Goal: Transaction & Acquisition: Subscribe to service/newsletter

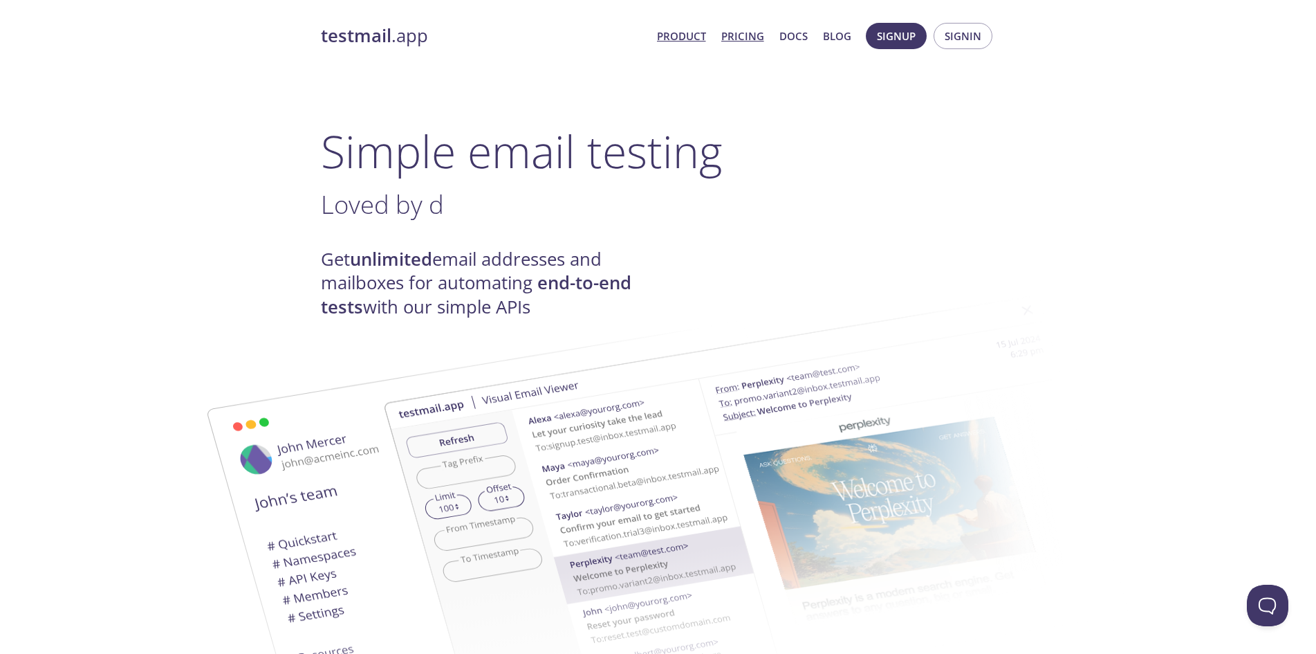
click at [752, 44] on link "Pricing" at bounding box center [742, 36] width 43 height 18
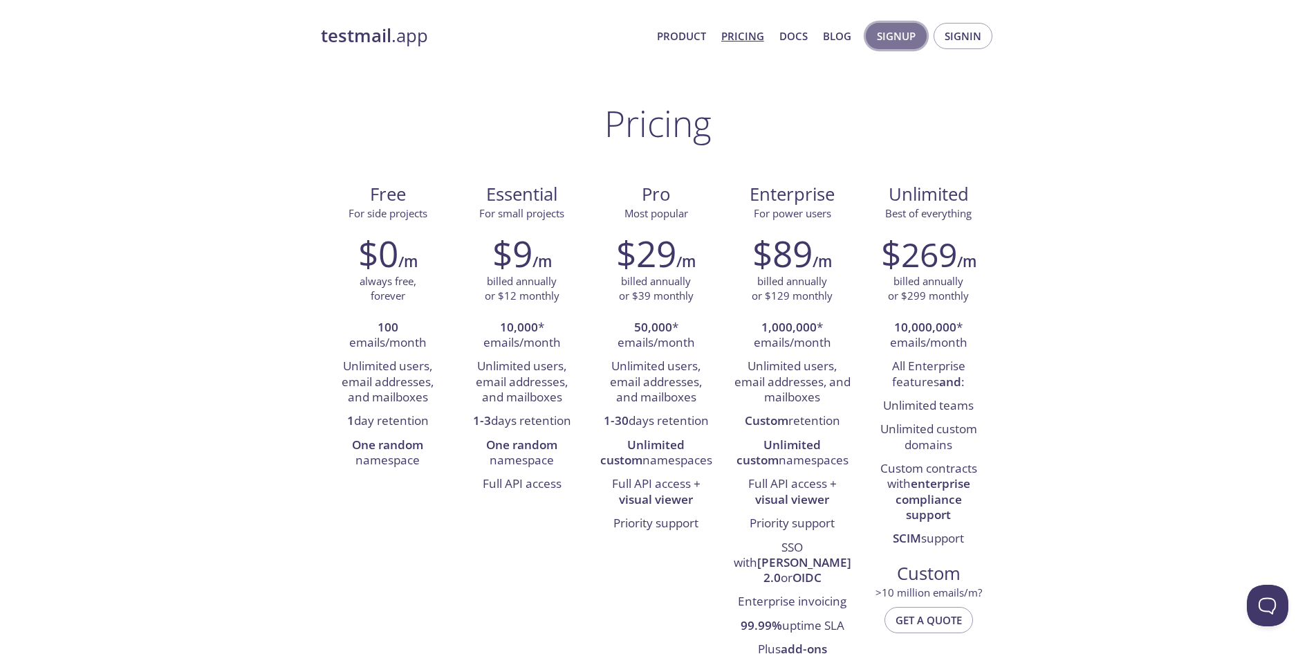
click at [908, 32] on span "Signup" at bounding box center [896, 36] width 39 height 18
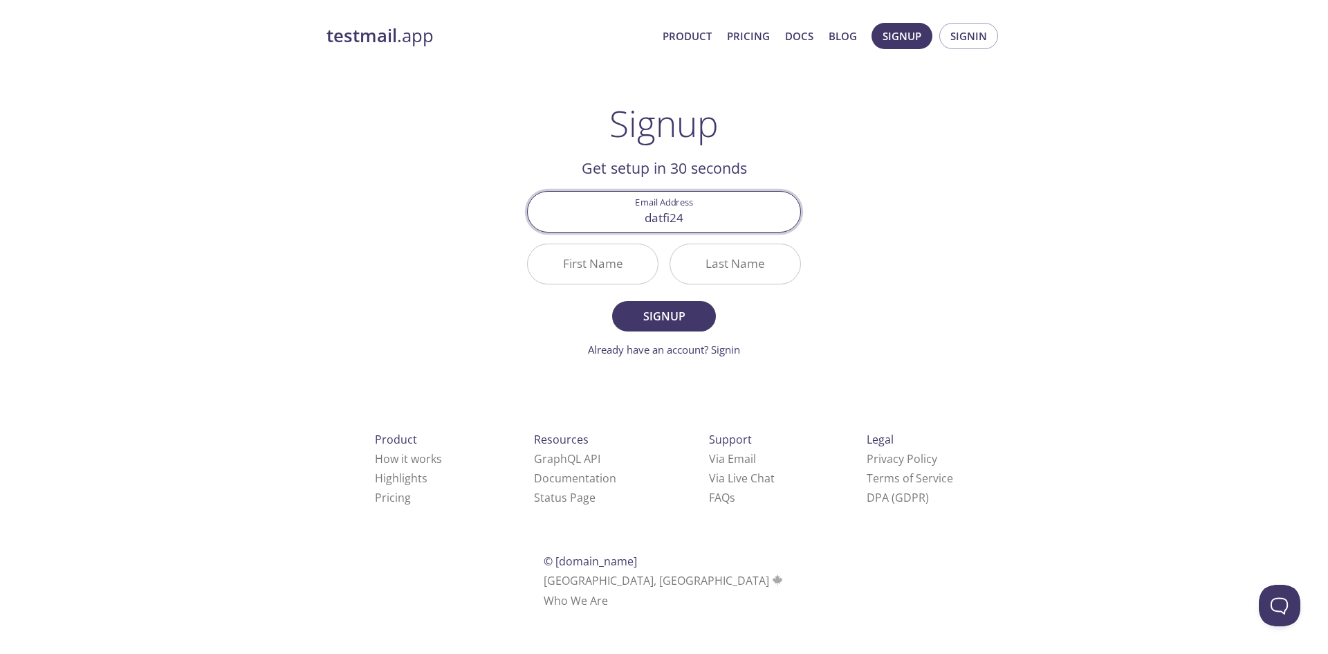
type input "datfi24"
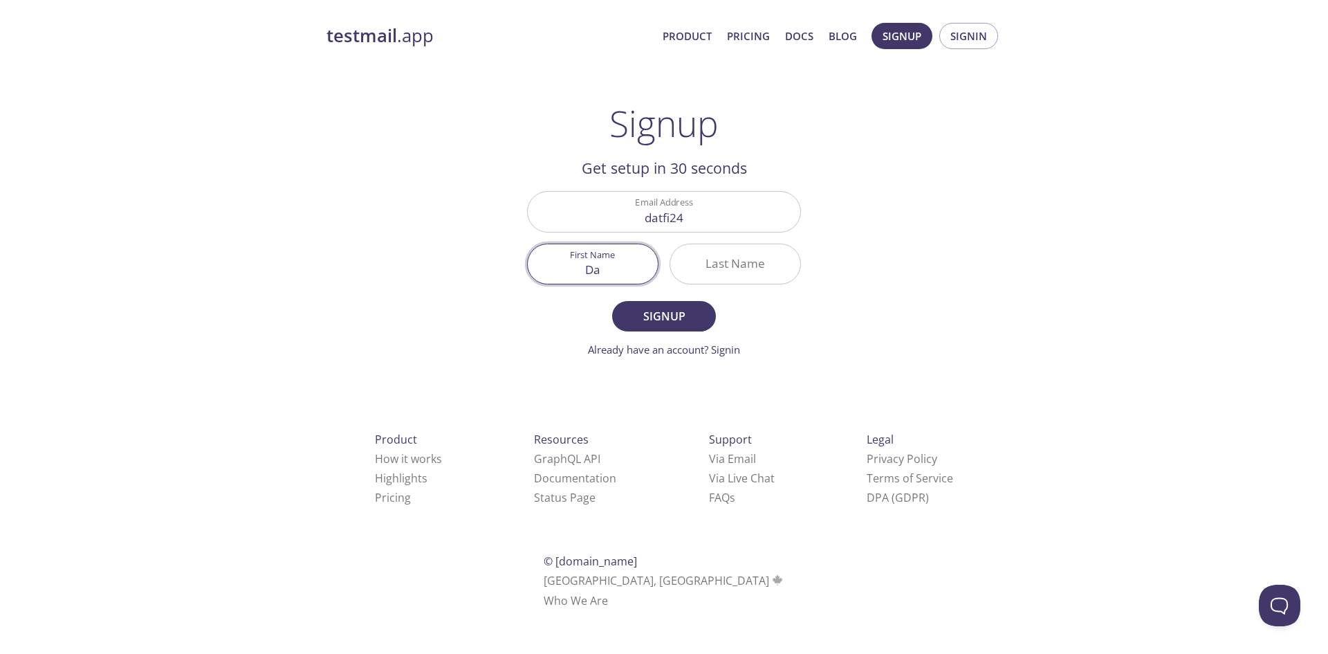
type input "D"
type input "Info"
click at [641, 311] on span "Signup" at bounding box center [663, 315] width 73 height 19
click at [744, 275] on input "Datfi24" at bounding box center [735, 263] width 130 height 39
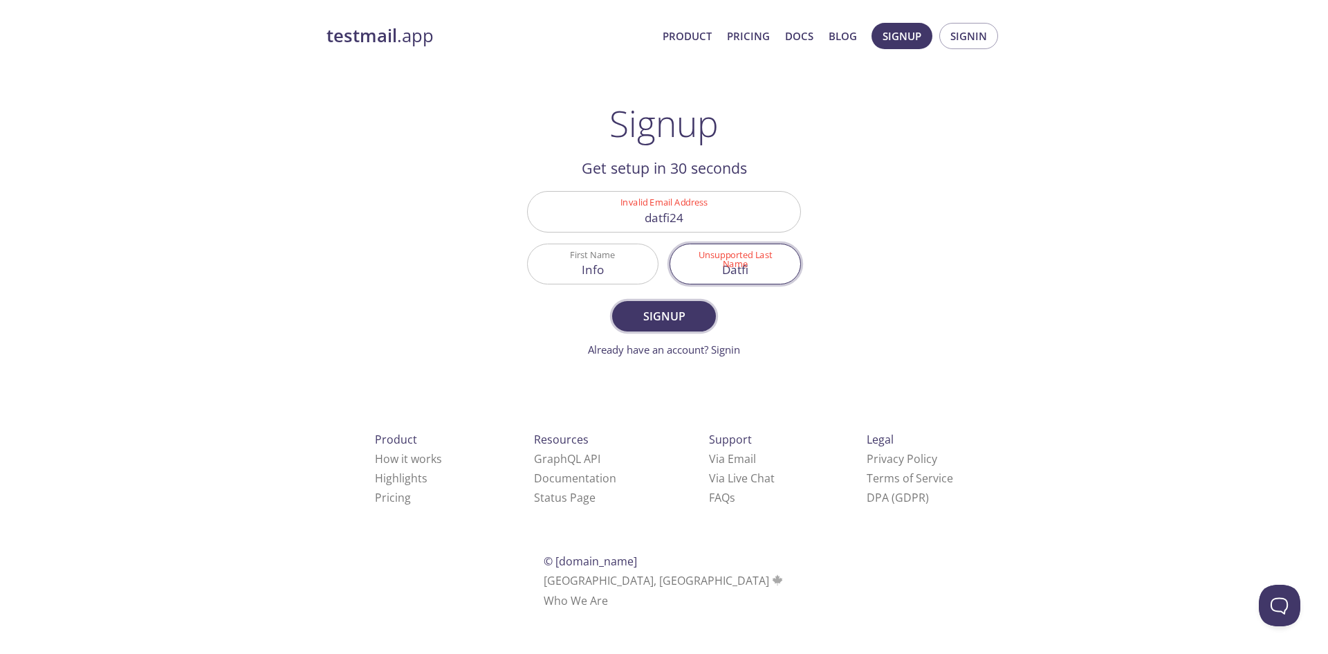
type input "Datfi"
click at [684, 318] on span "Signup" at bounding box center [663, 315] width 73 height 19
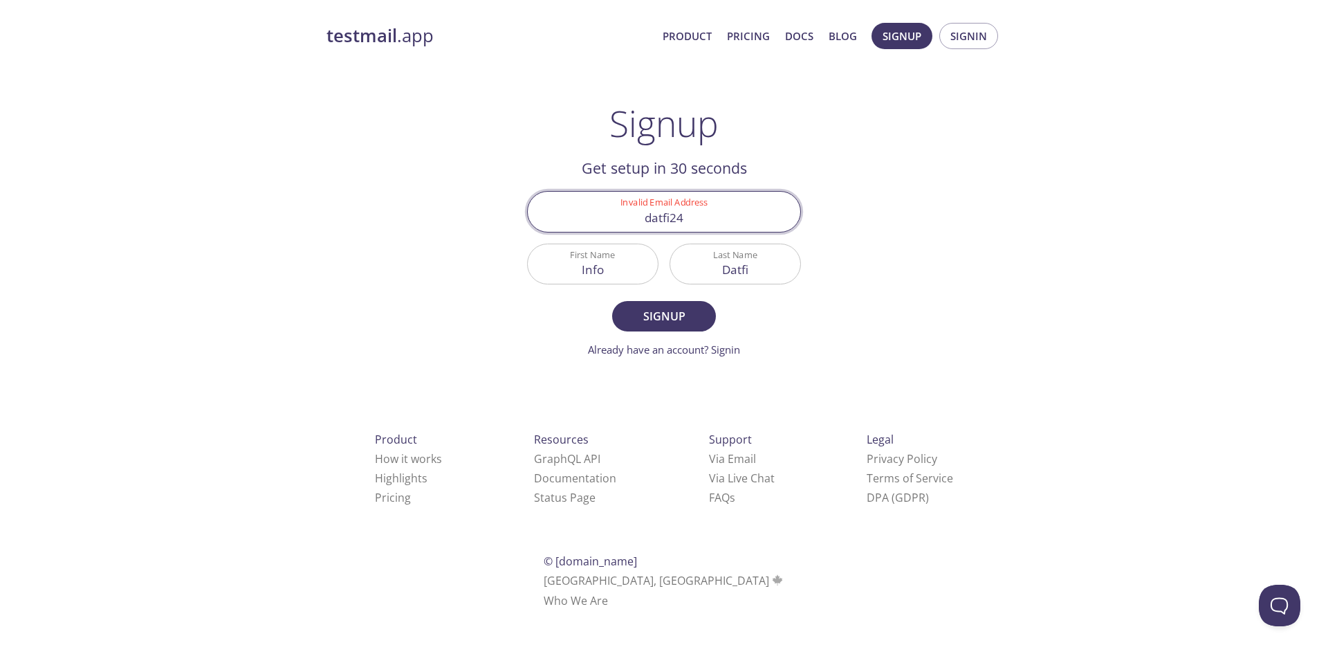
click at [717, 192] on input "datfi24" at bounding box center [664, 211] width 273 height 39
type input "[EMAIL_ADDRESS][DOMAIN_NAME]"
click at [671, 304] on button "Signup" at bounding box center [664, 316] width 104 height 30
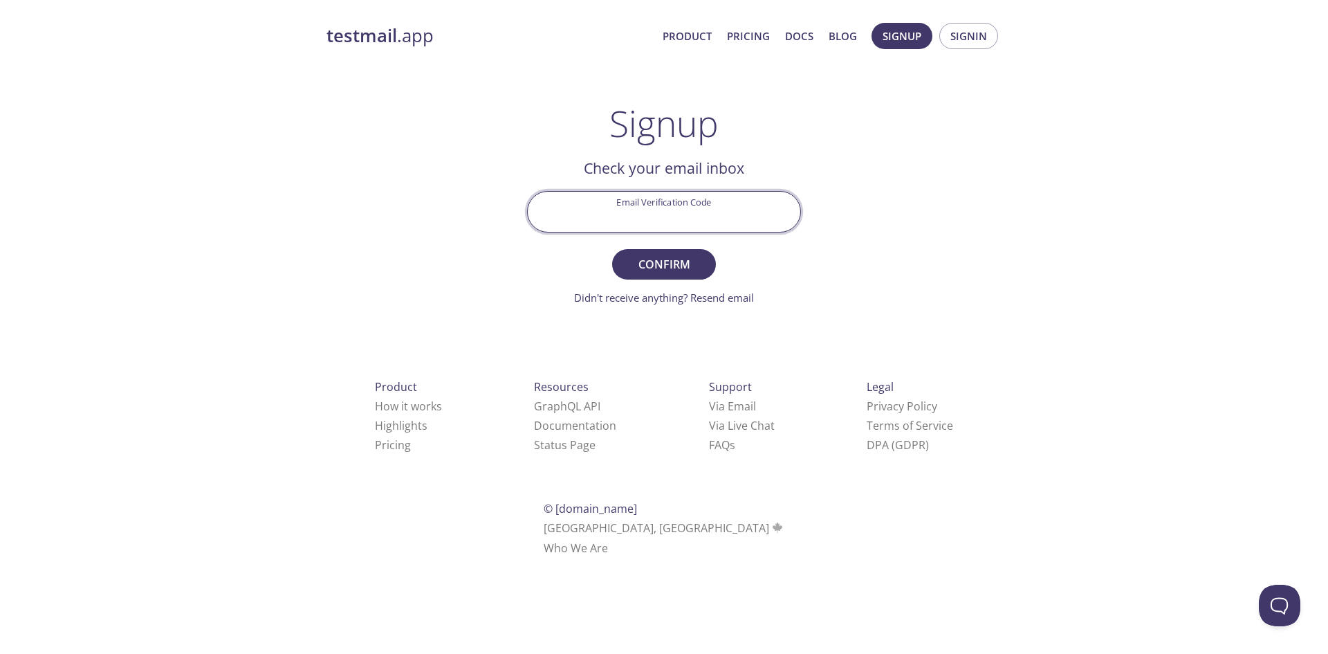
click at [676, 212] on input "Email Verification Code" at bounding box center [664, 211] width 273 height 39
paste input "4LYUGHR"
type input "4LYUGHR"
click at [685, 263] on span "Confirm" at bounding box center [663, 264] width 73 height 19
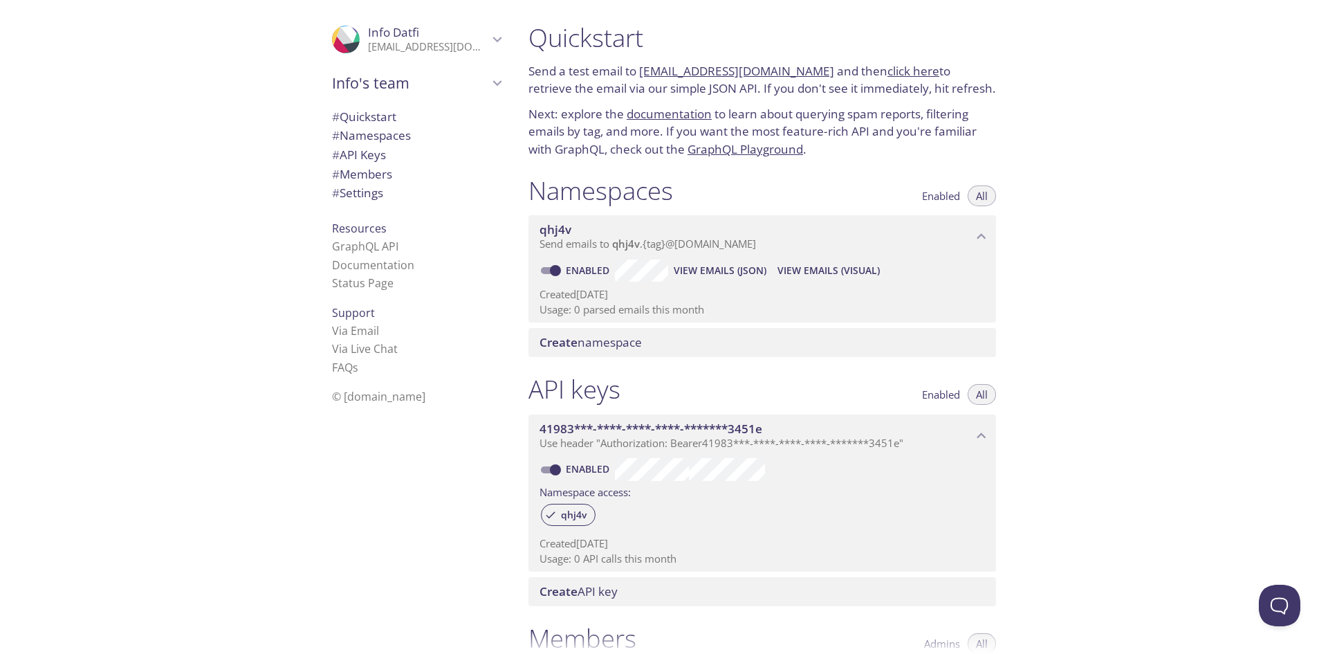
click at [890, 66] on link "click here" at bounding box center [913, 71] width 52 height 16
